Goal: Task Accomplishment & Management: Complete application form

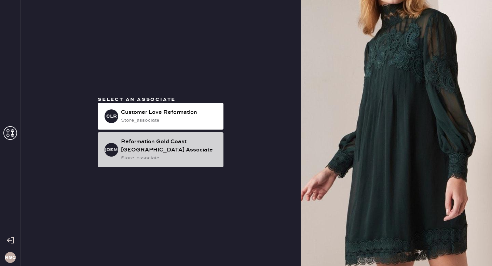
click at [194, 147] on div "Reformation Gold Coast [GEOGRAPHIC_DATA] Associate" at bounding box center [169, 146] width 97 height 16
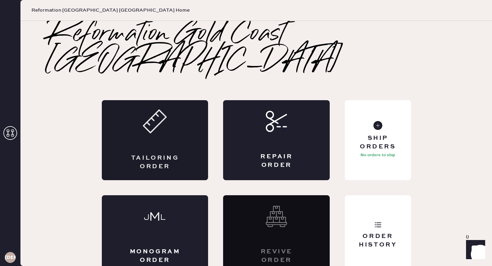
click at [149, 113] on use at bounding box center [154, 121] width 23 height 23
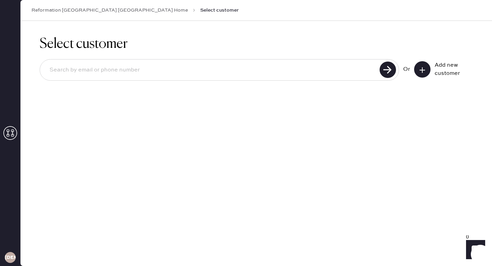
click at [288, 66] on input at bounding box center [210, 70] width 333 height 16
click at [417, 69] on button at bounding box center [422, 69] width 16 height 16
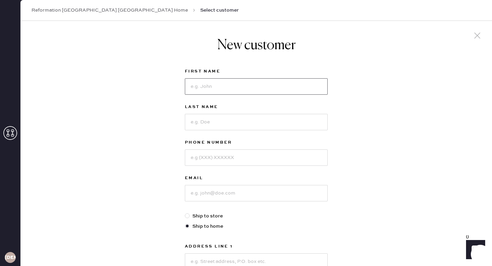
click at [265, 90] on input at bounding box center [256, 86] width 143 height 16
type input "C"
type input "[DEMOGRAPHIC_DATA]"
click at [252, 126] on input at bounding box center [256, 122] width 143 height 16
type input "[GEOGRAPHIC_DATA]"
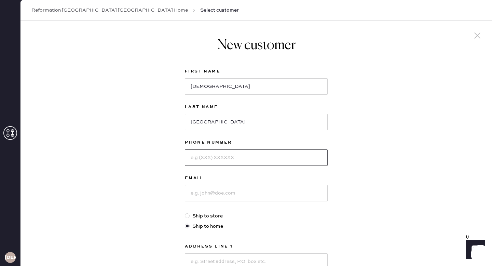
click at [268, 163] on input at bounding box center [256, 157] width 143 height 16
type input "5742747166"
click at [279, 189] on input at bounding box center [256, 193] width 143 height 16
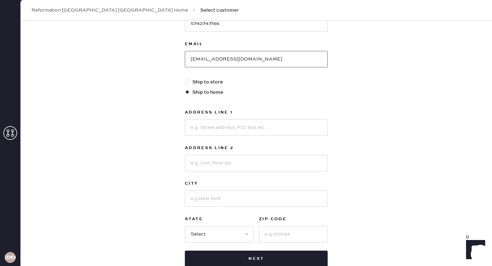
scroll to position [143, 0]
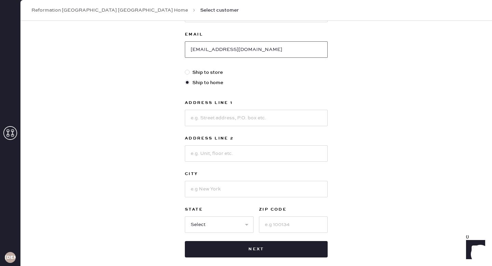
type input "[EMAIL_ADDRESS][DOMAIN_NAME]"
click at [294, 118] on input at bounding box center [256, 118] width 143 height 16
type input "1939 N Damen"
click at [295, 146] on input at bounding box center [256, 153] width 143 height 16
type input "APT 2s"
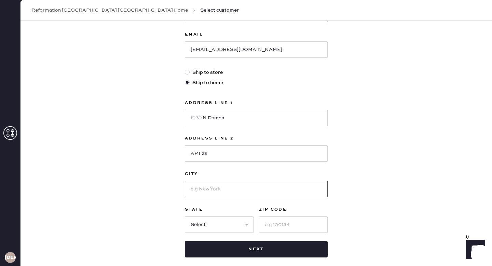
click at [244, 192] on input at bounding box center [256, 189] width 143 height 16
type input "[GEOGRAPHIC_DATA]"
click at [301, 222] on input at bounding box center [293, 224] width 69 height 16
type input "60647"
click at [234, 227] on select "Select AK AL AR AZ CA CO CT [GEOGRAPHIC_DATA] DE FL [GEOGRAPHIC_DATA] HI [GEOGR…" at bounding box center [219, 224] width 69 height 16
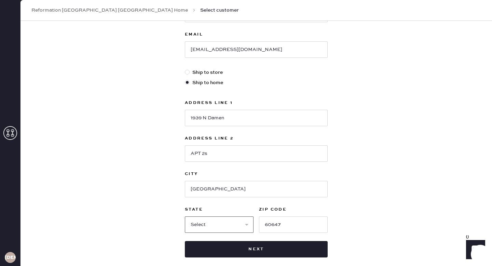
select select "IL"
click at [185, 216] on select "Select AK AL AR AZ CA CO CT [GEOGRAPHIC_DATA] DE FL [GEOGRAPHIC_DATA] HI [GEOGR…" at bounding box center [219, 224] width 69 height 16
click at [256, 262] on div "New customer First Name [PERSON_NAME] Last Name [PERSON_NAME] Phone Number [PHO…" at bounding box center [256, 75] width 154 height 396
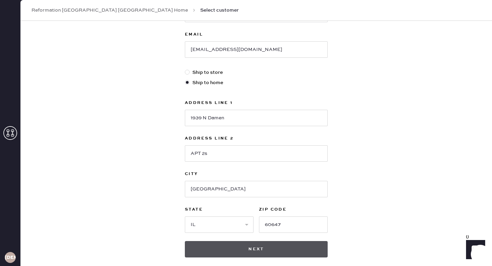
click at [254, 252] on button "Next" at bounding box center [256, 249] width 143 height 16
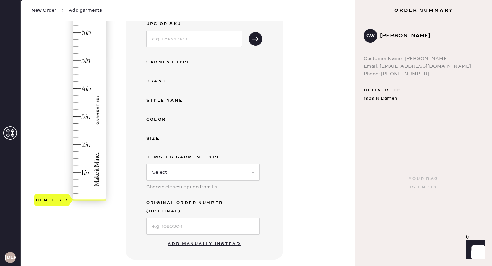
scroll to position [129, 0]
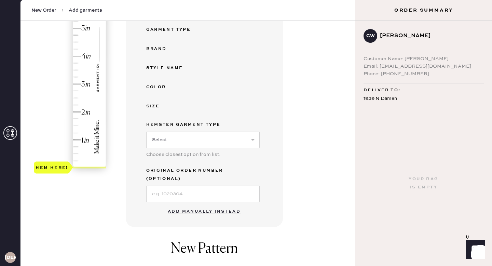
click at [208, 204] on button "Add manually instead" at bounding box center [203, 211] width 81 height 14
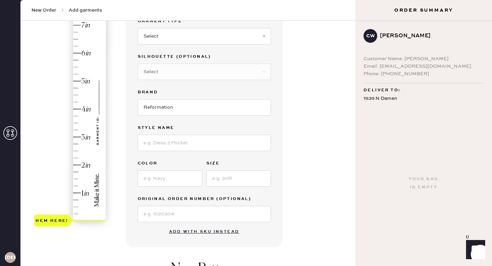
scroll to position [0, 0]
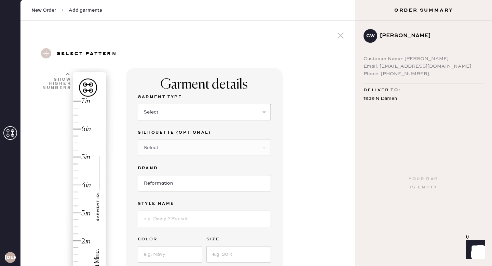
click at [223, 117] on select "Select Basic Skirt Jeans Leggings Pants Shorts Basic Sleeved Dress Basic Sleeve…" at bounding box center [204, 112] width 133 height 16
select select "6"
click at [138, 104] on select "Select Basic Skirt Jeans Leggings Pants Shorts Basic Sleeved Dress Basic Sleeve…" at bounding box center [204, 112] width 133 height 16
click at [198, 164] on label "Brand" at bounding box center [204, 168] width 133 height 8
click at [194, 147] on select "Select Maxi Dress Midi Dress Mini Dress Other" at bounding box center [204, 147] width 133 height 16
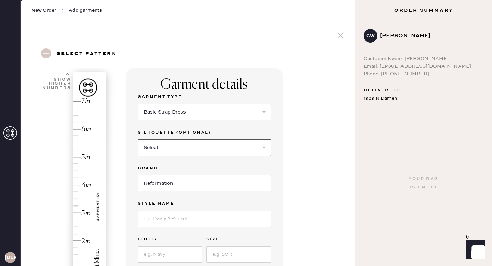
select select "38"
click at [138, 139] on select "Select Maxi Dress Midi Dress Mini Dress Other" at bounding box center [204, 147] width 133 height 16
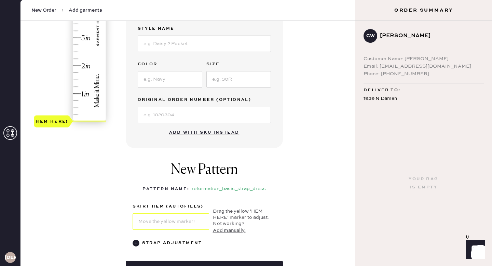
scroll to position [176, 0]
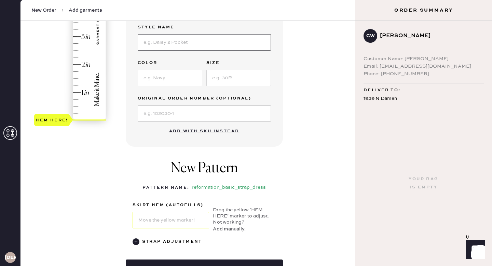
click at [198, 39] on input at bounding box center [204, 42] width 133 height 16
type input "[PERSON_NAME] Silk Dress"
click at [171, 79] on input at bounding box center [170, 78] width 65 height 16
type input "I"
type input "D"
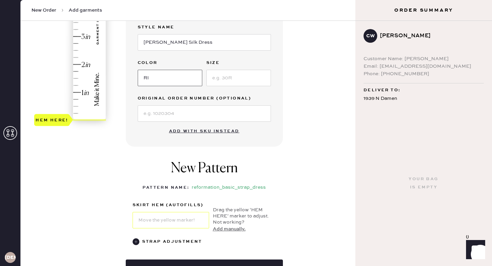
type input "R"
type input "Fior Di Latte"
click at [244, 80] on input at bounding box center [238, 78] width 65 height 16
type input "s"
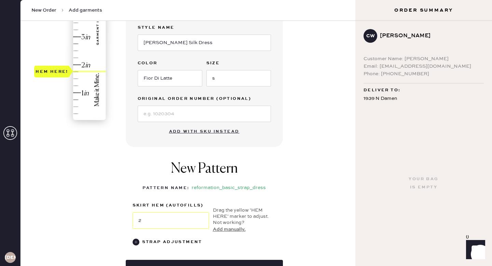
drag, startPoint x: 66, startPoint y: 124, endPoint x: 76, endPoint y: 73, distance: 52.4
click at [76, 73] on div "Hem here!" at bounding box center [70, 22] width 73 height 201
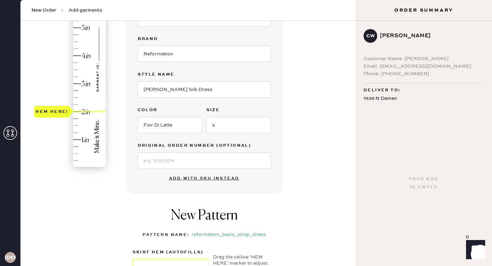
scroll to position [118, 0]
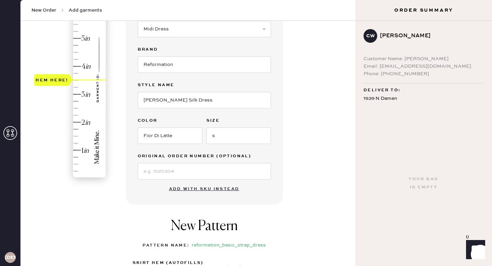
type input "3.25"
drag, startPoint x: 65, startPoint y: 118, endPoint x: 63, endPoint y: 82, distance: 36.2
click at [64, 83] on div "Hem here!" at bounding box center [51, 87] width 33 height 8
click at [305, 109] on div "Garment details Garment Type Select Basic Skirt Jeans Leggings Pants Shorts Bas…" at bounding box center [238, 152] width 224 height 407
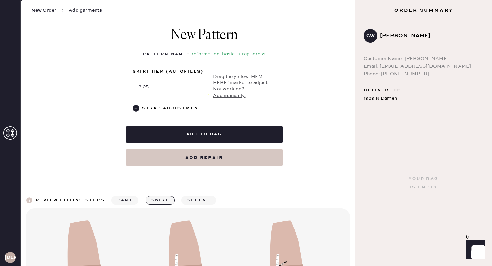
scroll to position [353, 0]
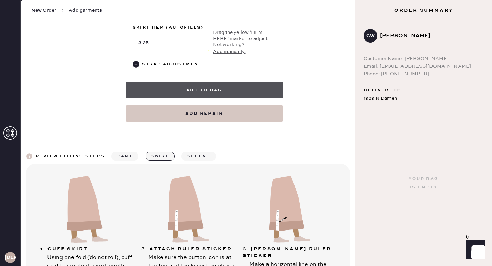
click at [263, 88] on button "Add to bag" at bounding box center [204, 90] width 157 height 16
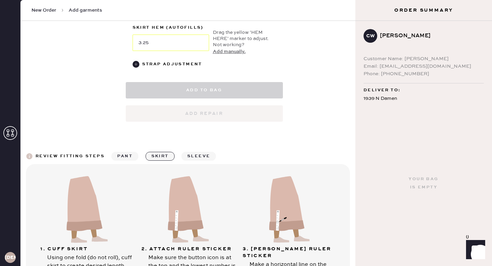
select select "6"
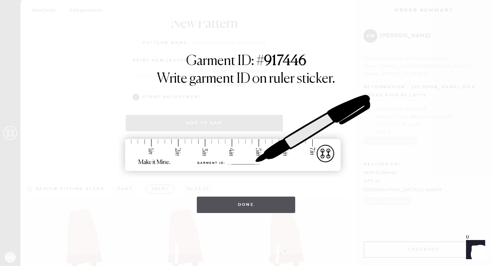
click at [250, 204] on button "Done" at bounding box center [246, 204] width 99 height 16
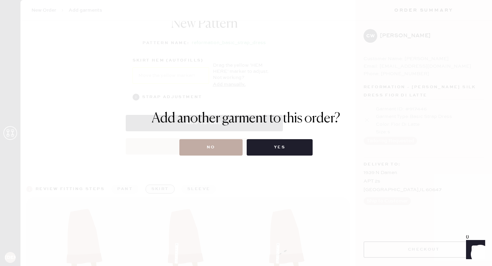
click at [224, 146] on button "No" at bounding box center [210, 147] width 63 height 16
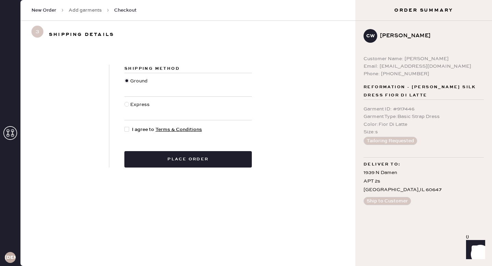
click at [127, 102] on div at bounding box center [126, 104] width 5 height 5
click at [125, 101] on input "Express" at bounding box center [124, 101] width 0 height 0
radio input "true"
click at [127, 134] on div "Shipping Method Ground Express I agree to Terms & Conditions Place order" at bounding box center [187, 116] width 157 height 103
click at [127, 129] on div at bounding box center [126, 129] width 5 height 5
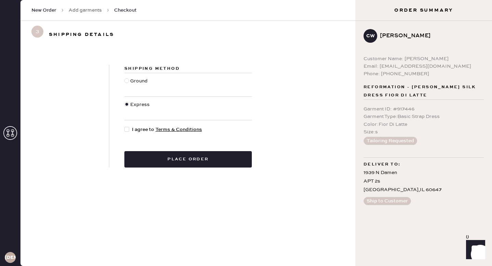
click at [125, 126] on input "I agree to Terms & Conditions" at bounding box center [124, 126] width 0 height 0
checkbox input "true"
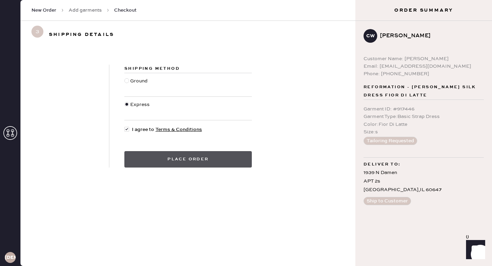
click at [205, 160] on button "Place order" at bounding box center [187, 159] width 127 height 16
